Goal: Task Accomplishment & Management: Manage account settings

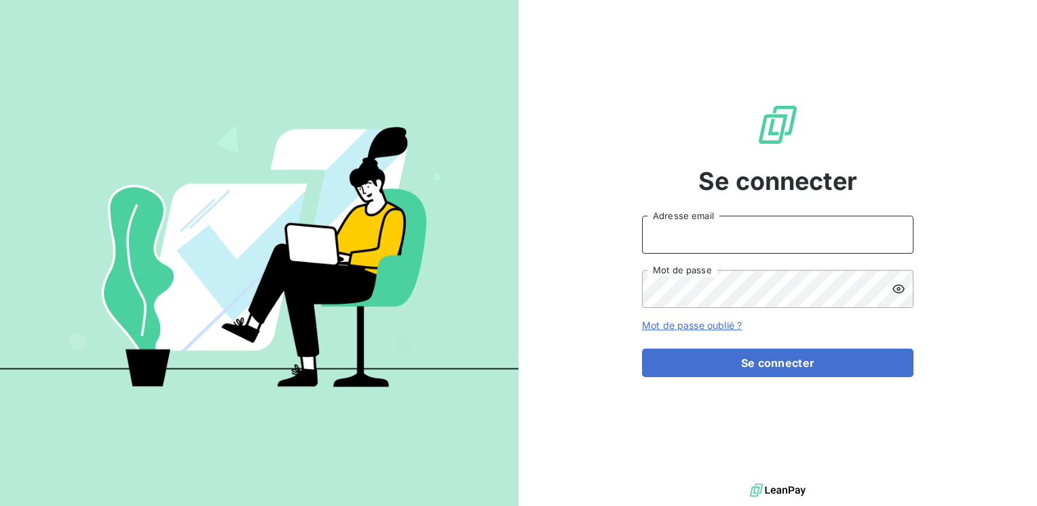
click at [676, 239] on input "Adresse email" at bounding box center [777, 235] width 271 height 38
type input "[EMAIL_ADDRESS][PERSON_NAME][DOMAIN_NAME]"
click at [642, 349] on button "Se connecter" at bounding box center [777, 363] width 271 height 28
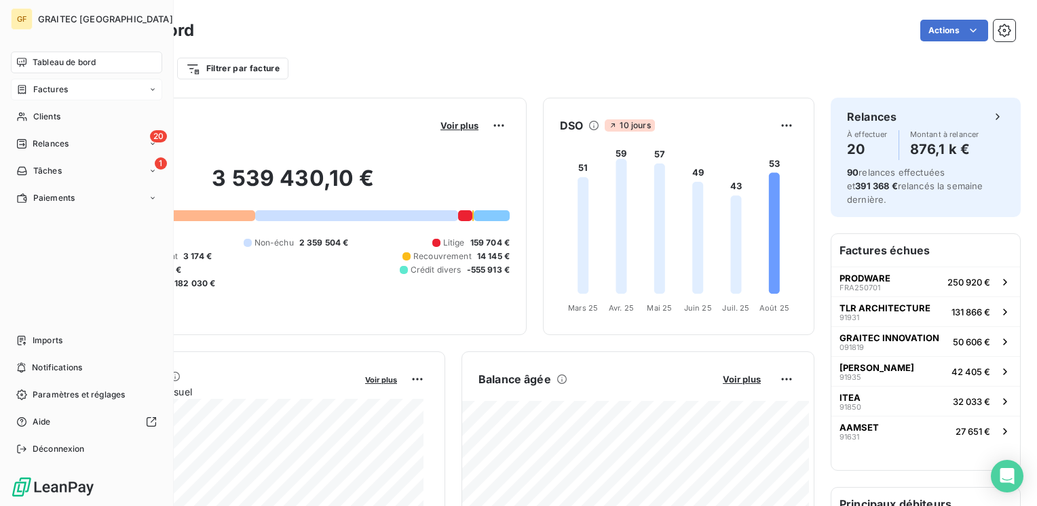
click at [65, 92] on span "Factures" at bounding box center [50, 89] width 35 height 12
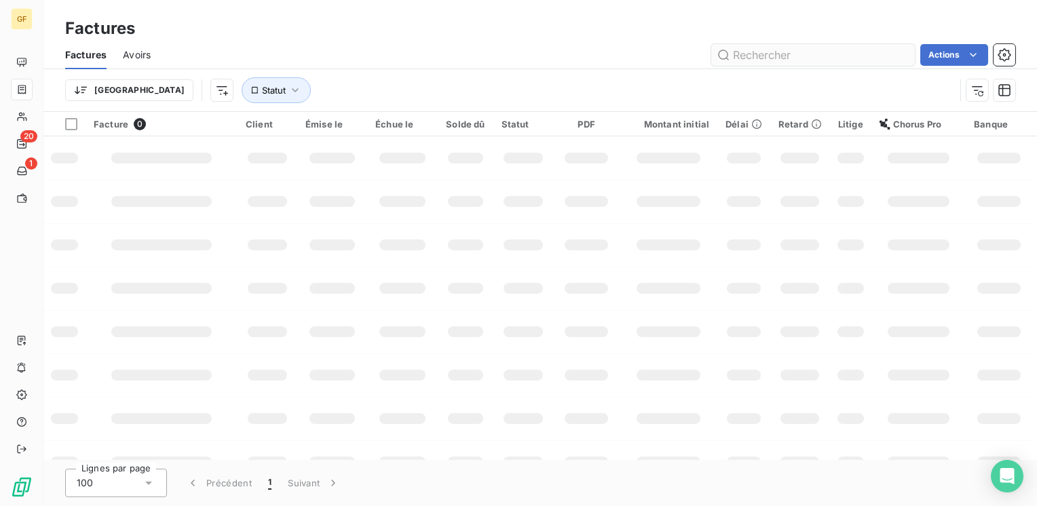
click at [798, 47] on input "text" at bounding box center [813, 55] width 204 height 22
click at [786, 50] on input "text" at bounding box center [813, 55] width 204 height 22
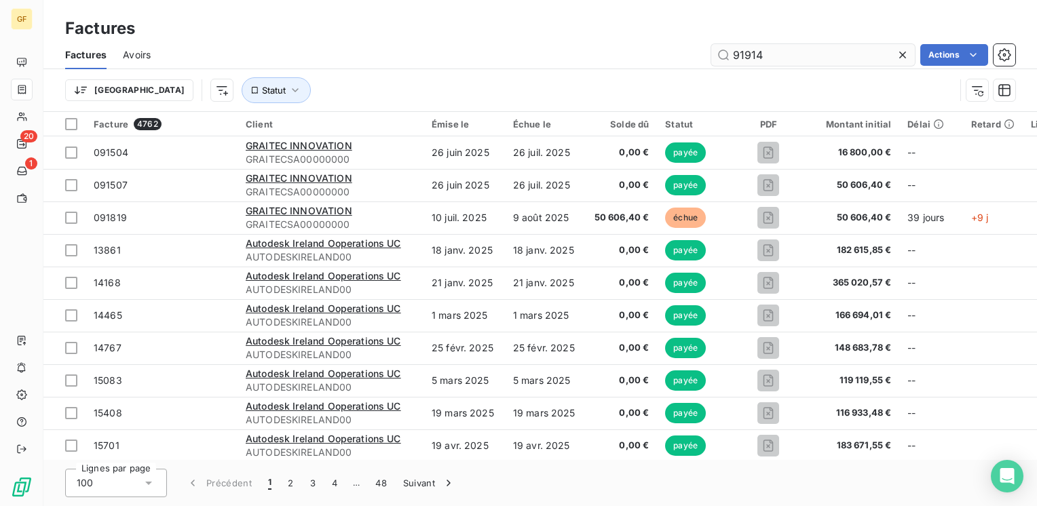
type input "91914"
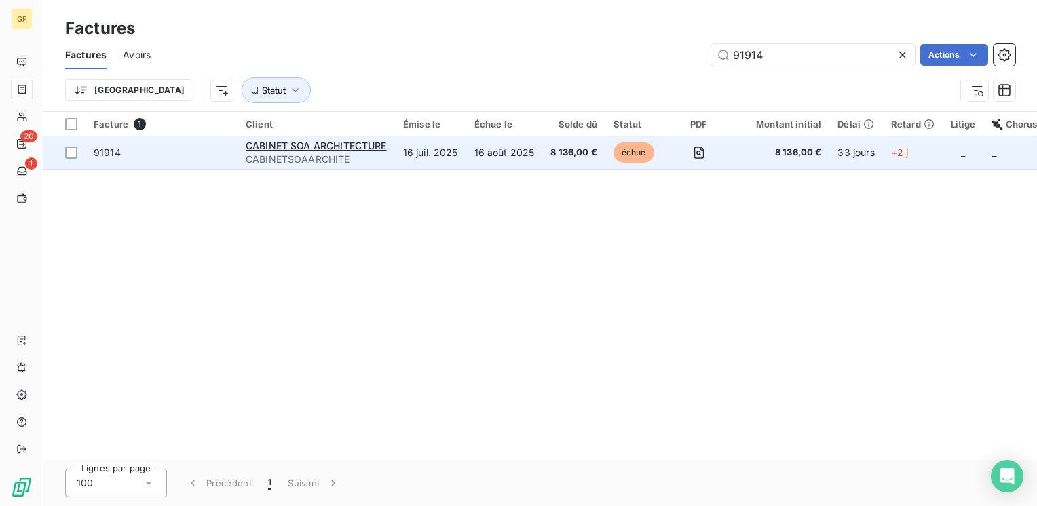
click at [411, 151] on td "16 juil. 2025" at bounding box center [430, 152] width 71 height 33
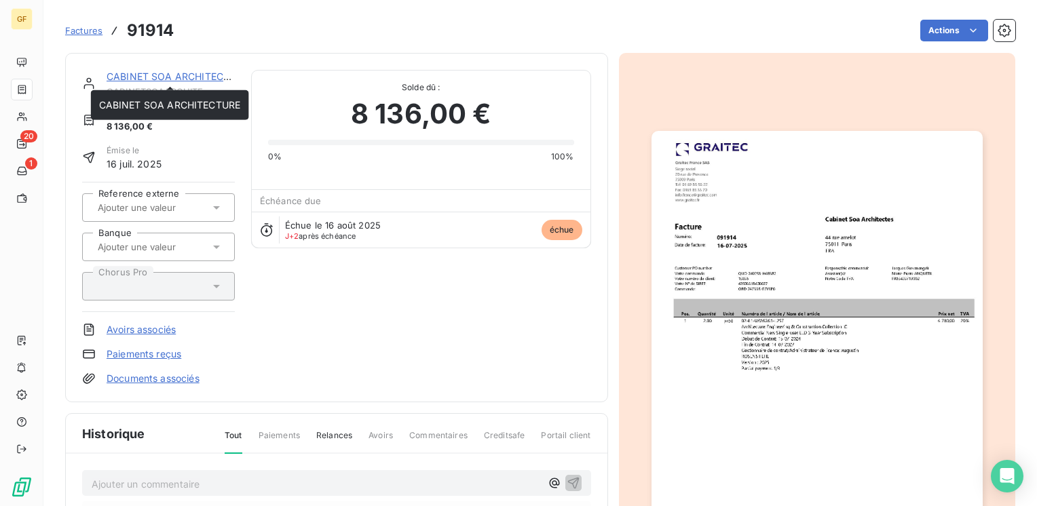
click at [154, 77] on link "CABINET SOA ARCHITECTURE" at bounding box center [178, 77] width 142 height 12
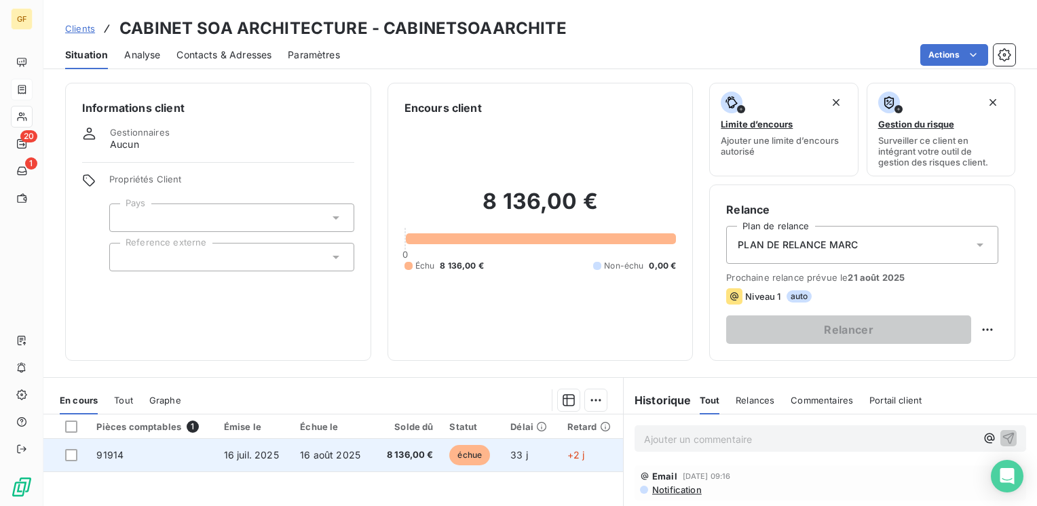
click at [406, 453] on span "8 136,00 €" at bounding box center [407, 456] width 51 height 14
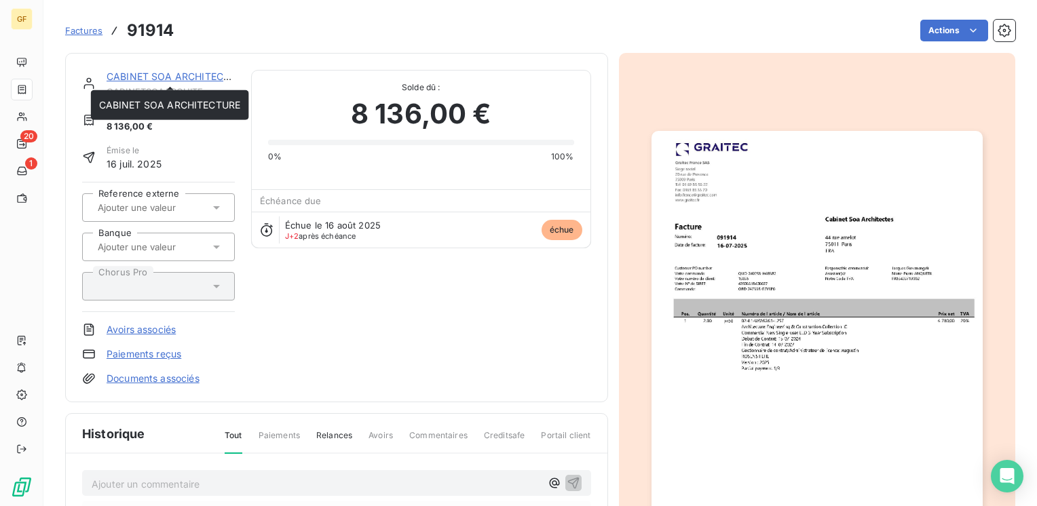
click at [157, 75] on link "CABINET SOA ARCHITECTURE" at bounding box center [178, 77] width 142 height 12
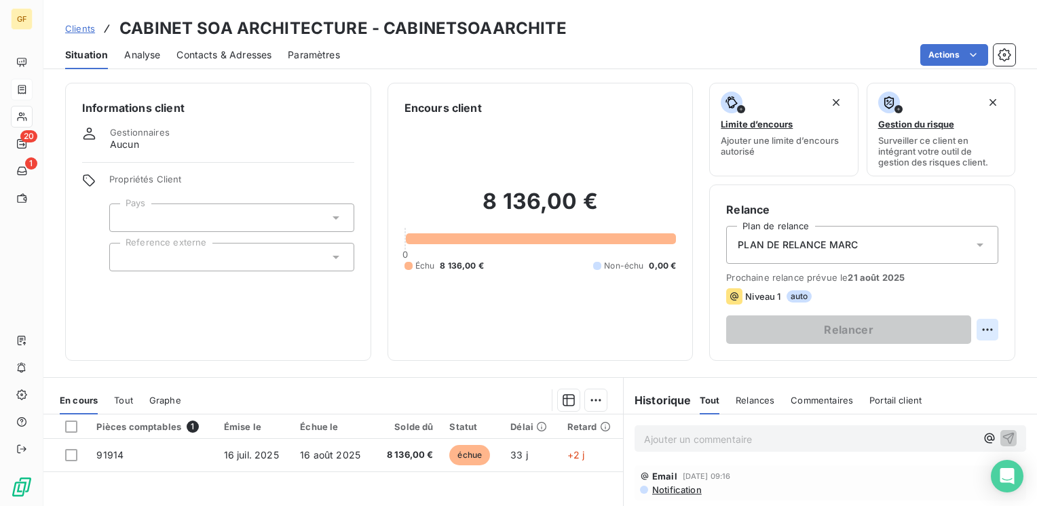
click at [981, 328] on html "GF 20 1 Clients CABINET SOA ARCHITECTURE - CABINETSOAARCHITE Situation Analyse …" at bounding box center [518, 253] width 1037 height 506
click at [923, 353] on div "Replanifier cette action" at bounding box center [920, 360] width 121 height 22
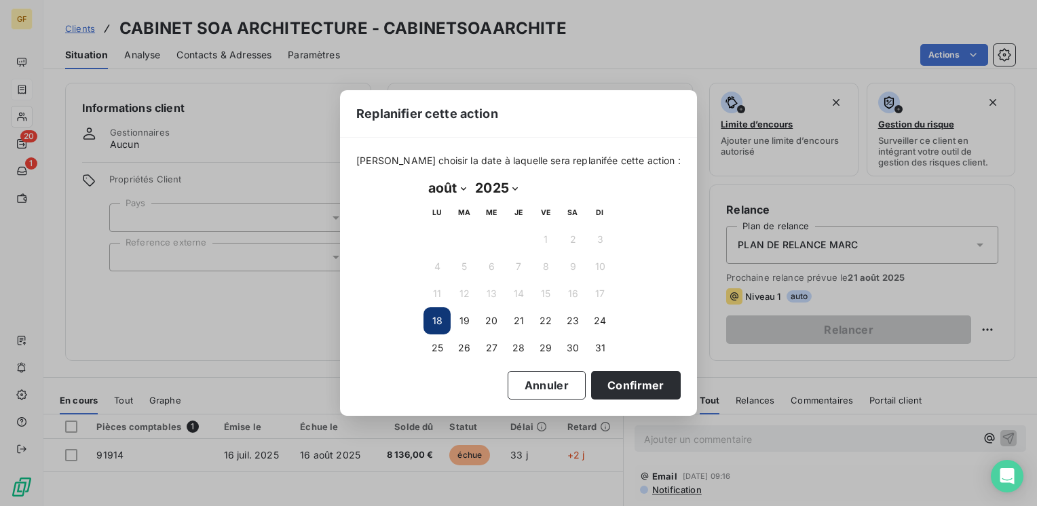
click at [461, 191] on select "janvier février mars avril mai juin juillet août septembre octobre novembre déc…" at bounding box center [446, 188] width 47 height 22
select select "8"
click at [423, 177] on select "janvier février mars avril mai juin juillet août septembre octobre novembre déc…" at bounding box center [446, 188] width 47 height 22
click at [549, 237] on button "5" at bounding box center [545, 239] width 27 height 27
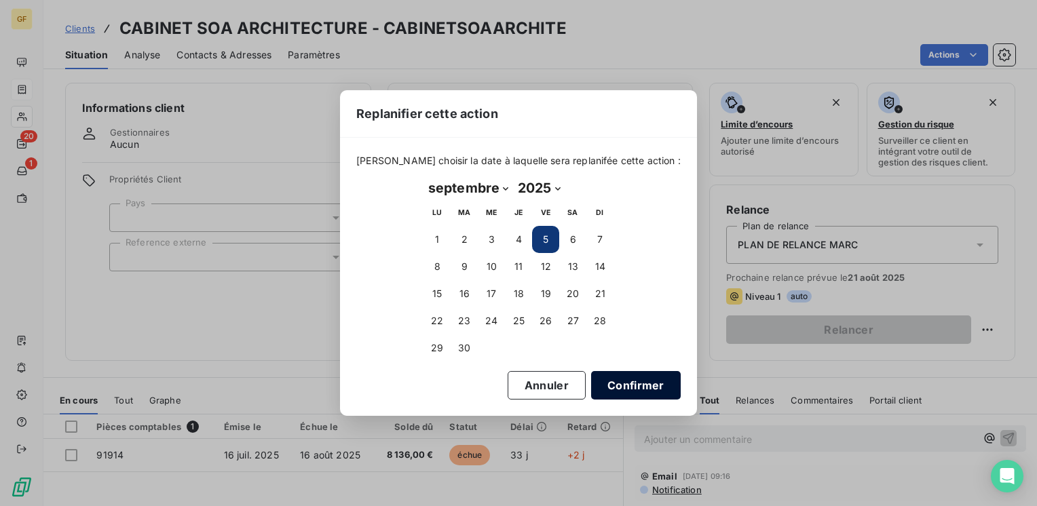
click at [626, 387] on button "Confirmer" at bounding box center [636, 385] width 90 height 28
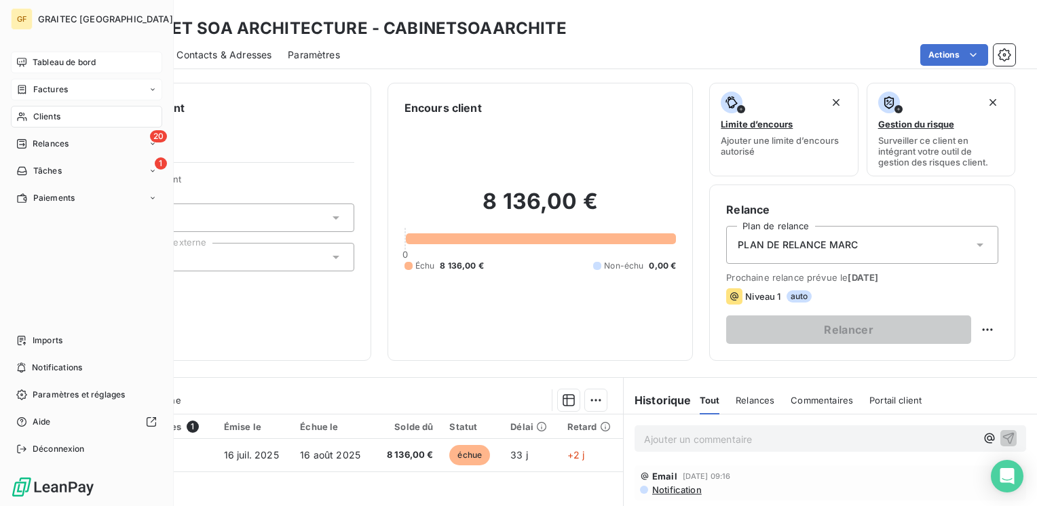
click at [57, 58] on span "Tableau de bord" at bounding box center [64, 62] width 63 height 12
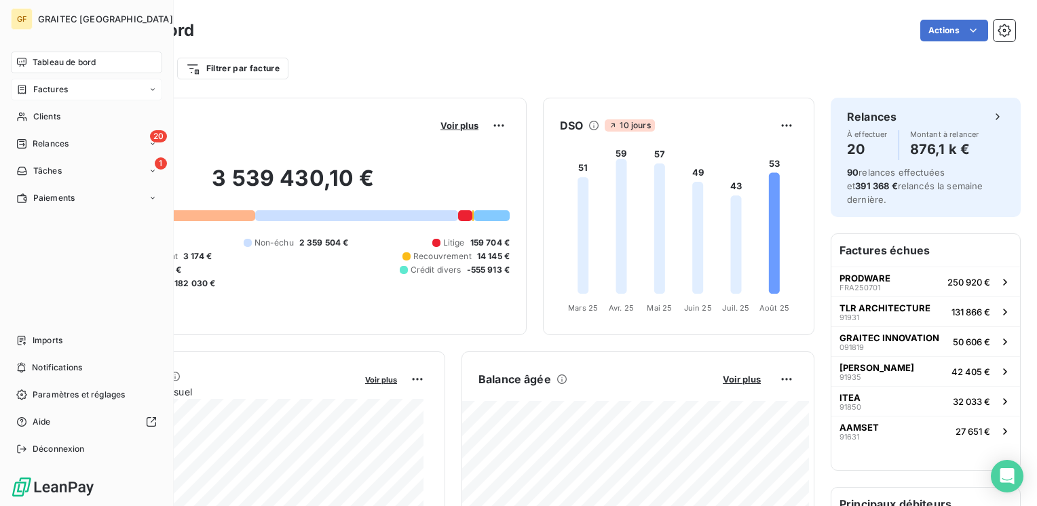
click at [62, 86] on span "Factures" at bounding box center [50, 89] width 35 height 12
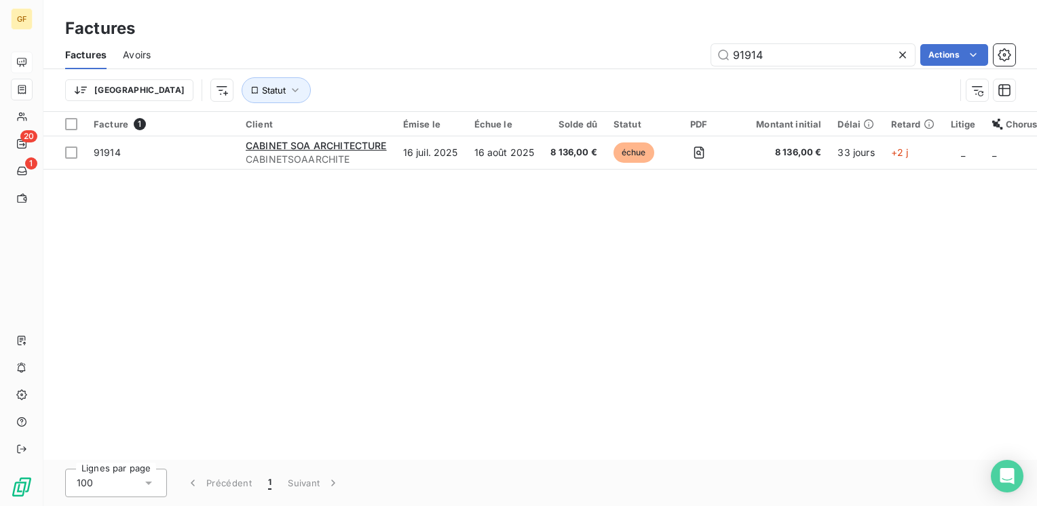
drag, startPoint x: 781, startPoint y: 60, endPoint x: 689, endPoint y: 60, distance: 91.6
click at [689, 62] on div "91914 Actions" at bounding box center [591, 55] width 848 height 22
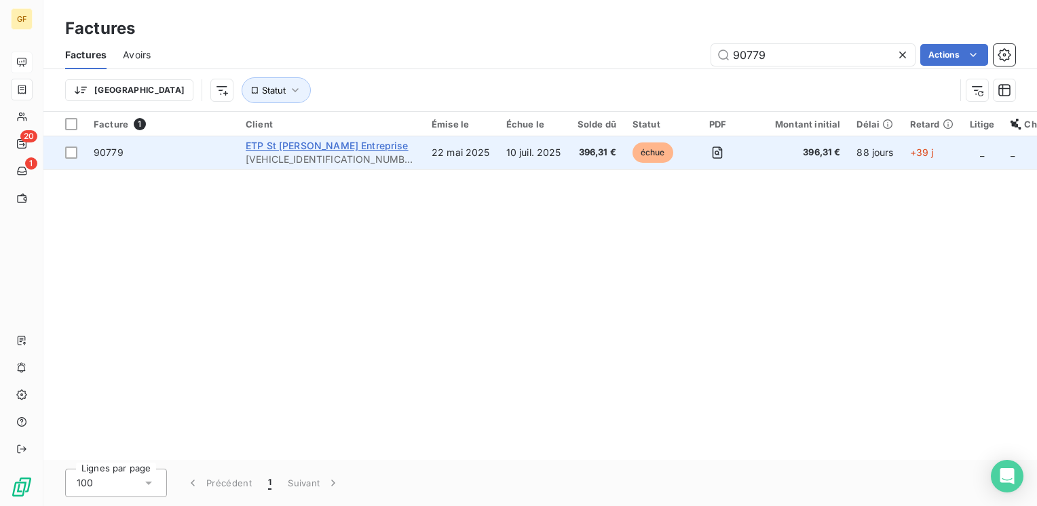
type input "90779"
click at [313, 143] on span "ETP St James Entreprise" at bounding box center [327, 146] width 163 height 12
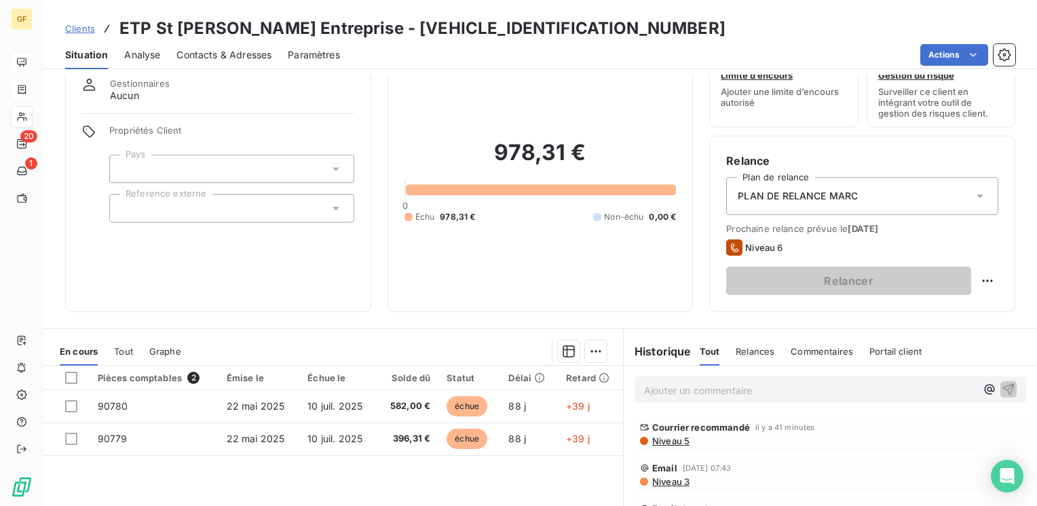
scroll to position [68, 0]
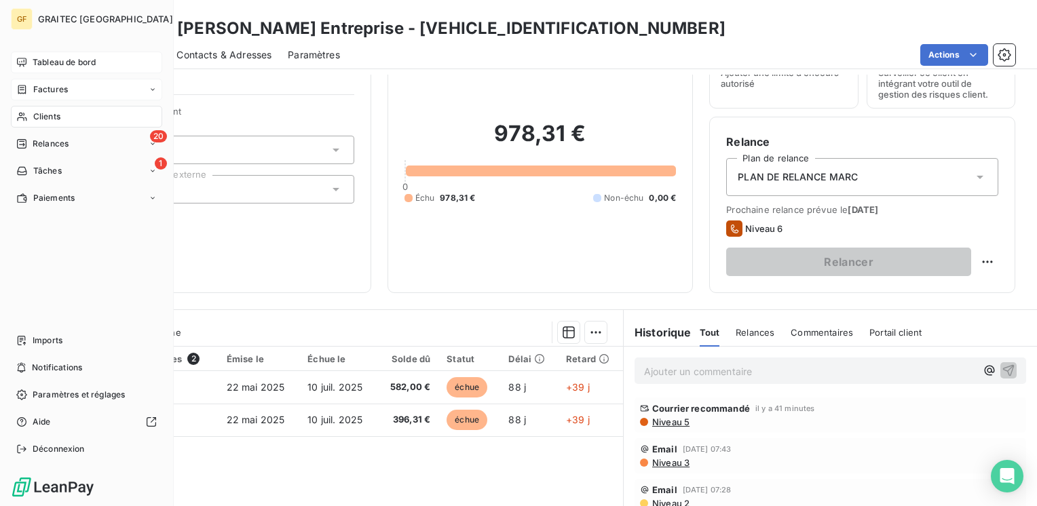
click at [45, 64] on span "Tableau de bord" at bounding box center [64, 62] width 63 height 12
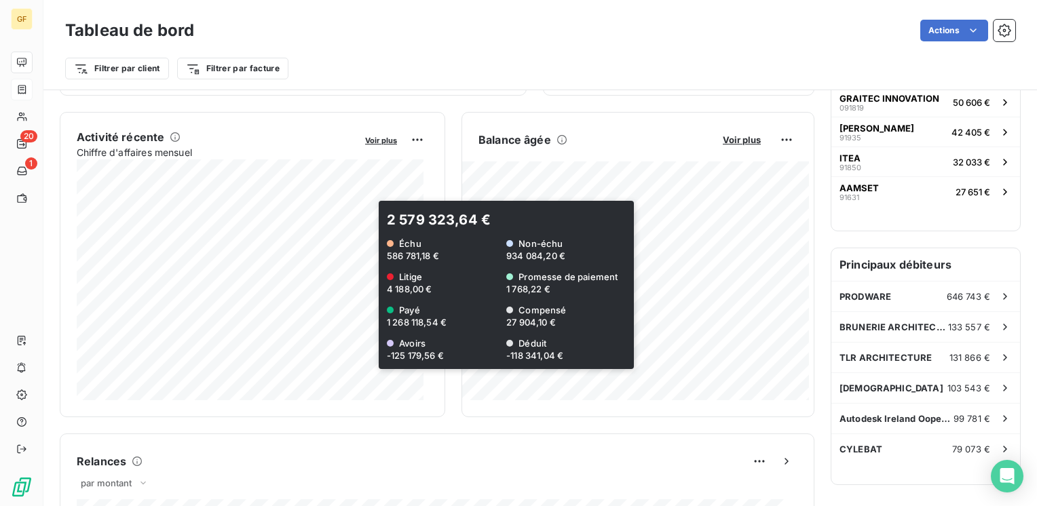
scroll to position [136, 0]
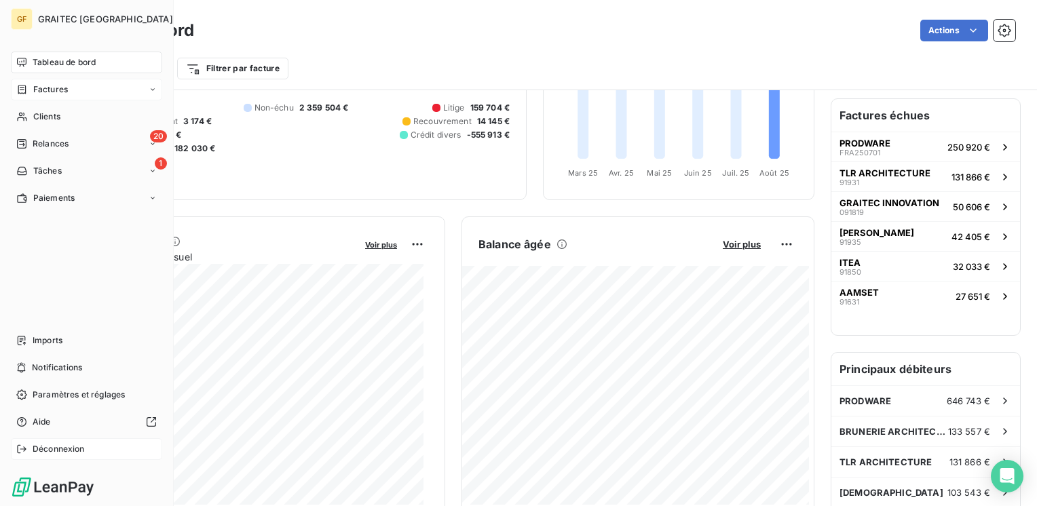
click at [46, 451] on span "Déconnexion" at bounding box center [59, 449] width 52 height 12
